Goal: Information Seeking & Learning: Check status

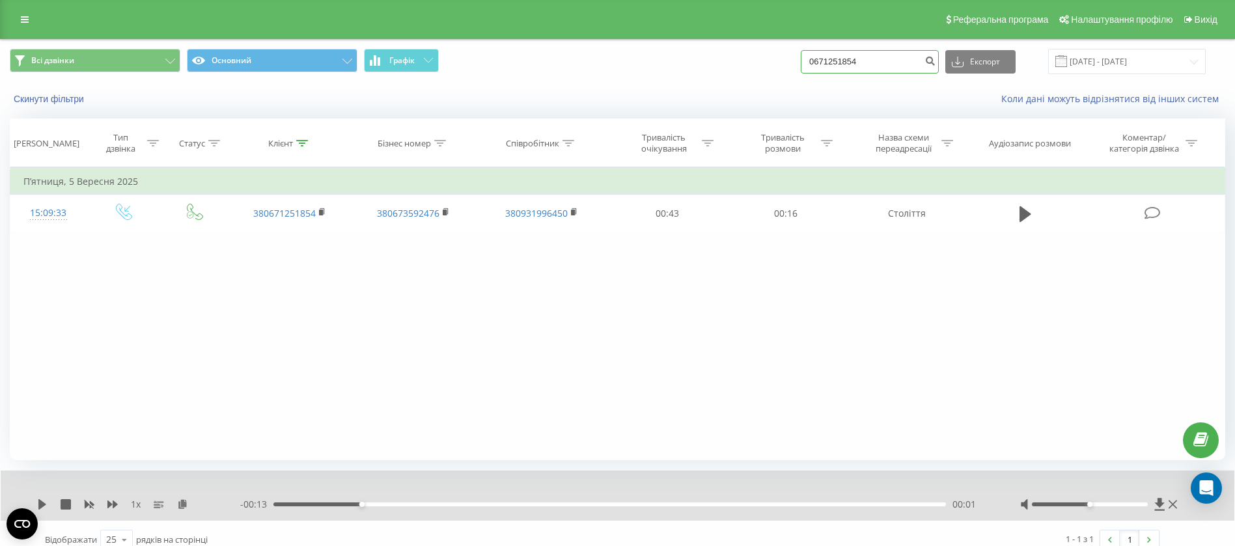
drag, startPoint x: 877, startPoint y: 61, endPoint x: 819, endPoint y: 69, distance: 58.5
click at [819, 69] on input "0671251854" at bounding box center [870, 61] width 138 height 23
paste input "979799919"
type input "0979799919"
click at [936, 57] on icon "submit" at bounding box center [930, 59] width 11 height 8
